Goal: Task Accomplishment & Management: Complete application form

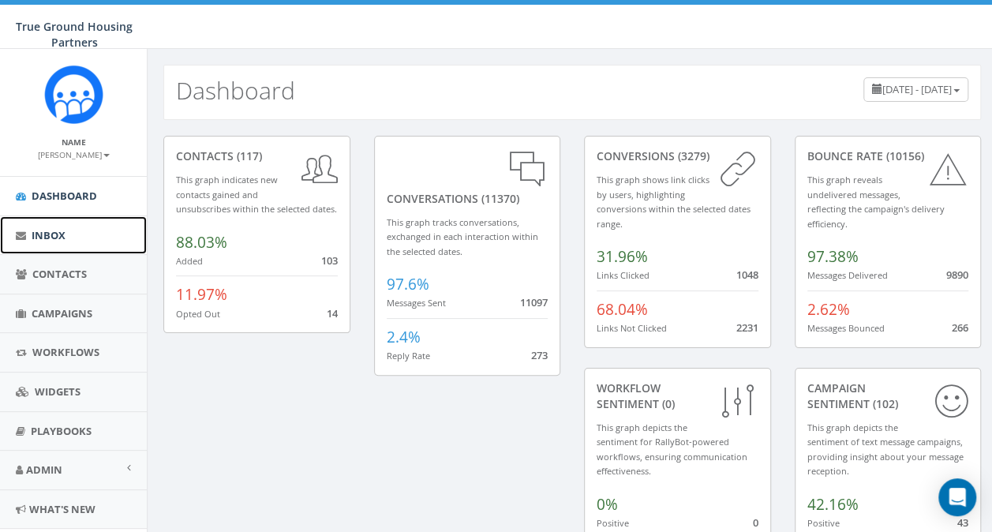
click at [49, 237] on span "Inbox" at bounding box center [49, 235] width 34 height 14
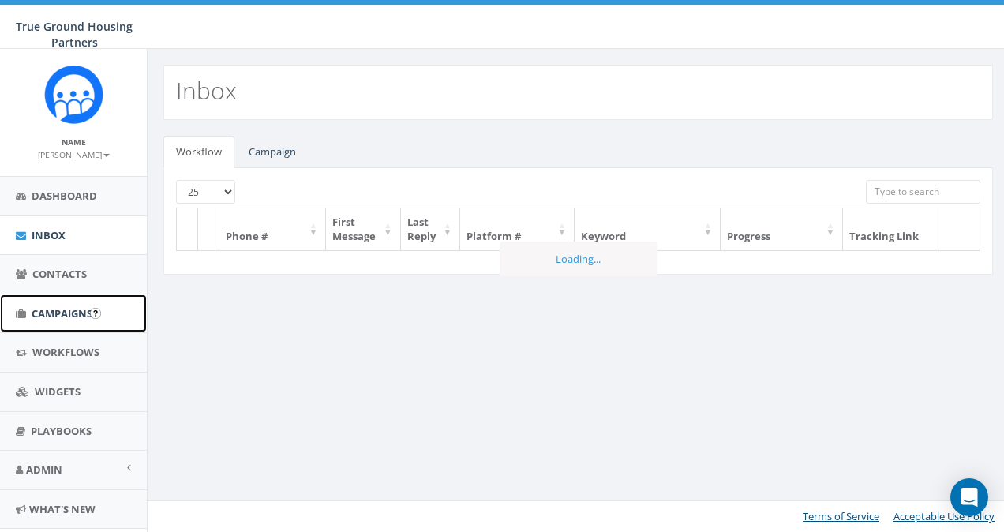
click at [54, 312] on span "Campaigns" at bounding box center [62, 313] width 61 height 14
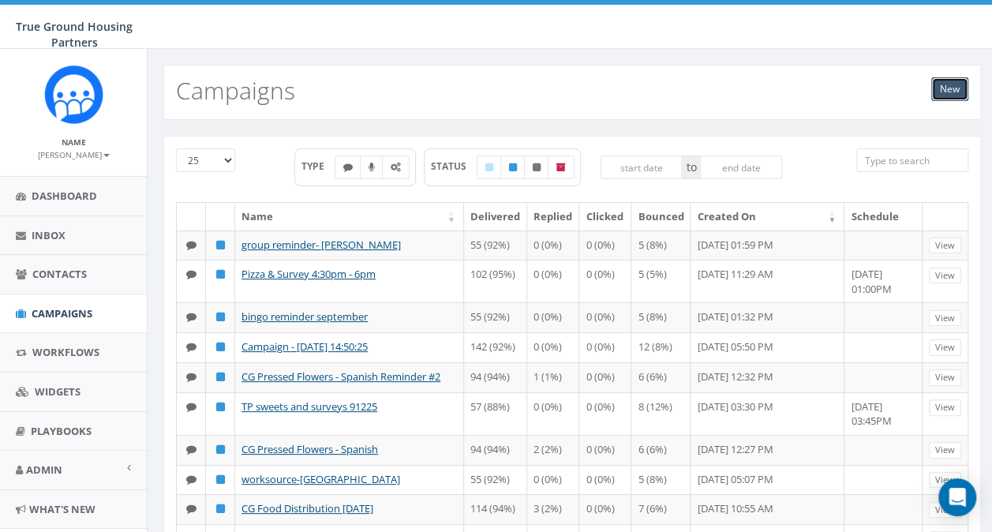
click at [952, 87] on link "New" at bounding box center [949, 89] width 37 height 24
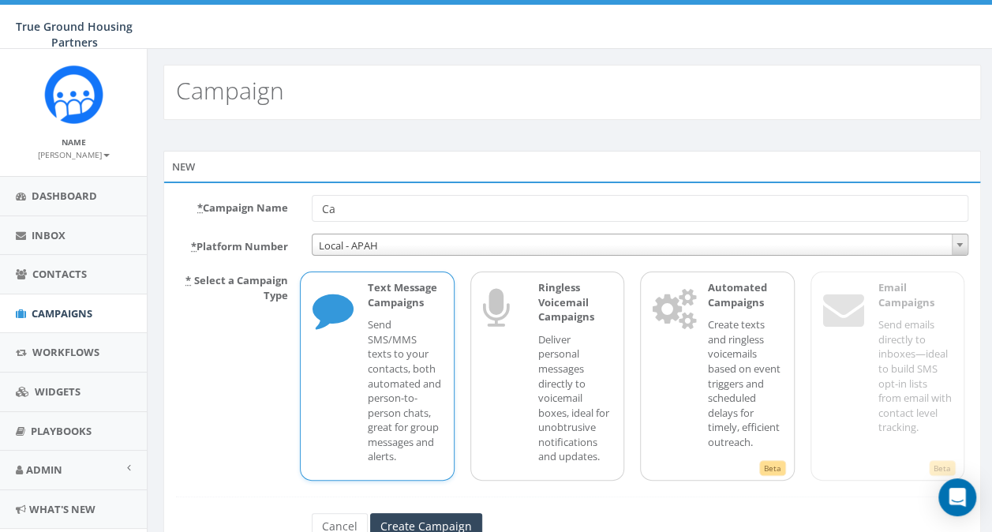
type input "C"
type input "[DEMOGRAPHIC_DATA] fellowship-[PERSON_NAME]"
click at [447, 516] on input "Create Campaign" at bounding box center [426, 526] width 112 height 27
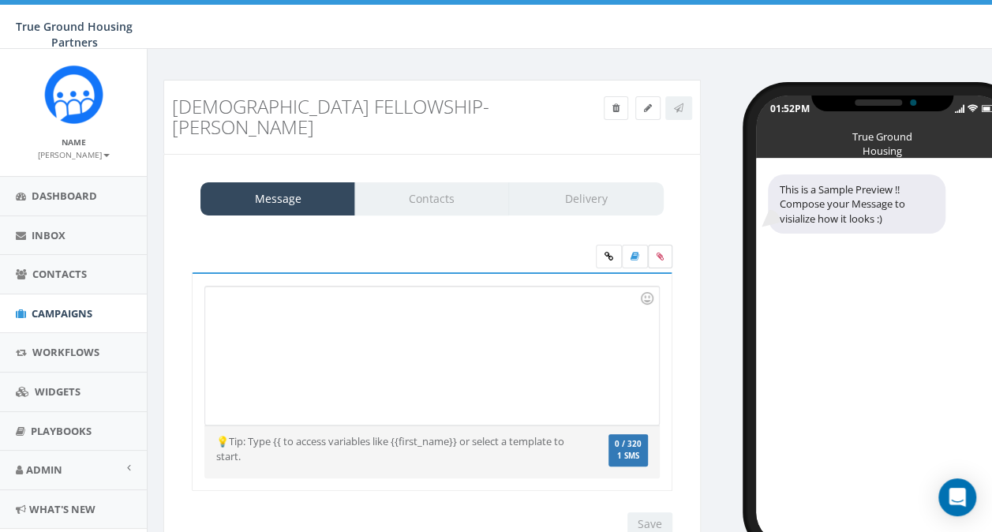
click at [661, 252] on icon at bounding box center [660, 256] width 7 height 9
click at [0, 0] on input "file" at bounding box center [0, 0] width 0 height 0
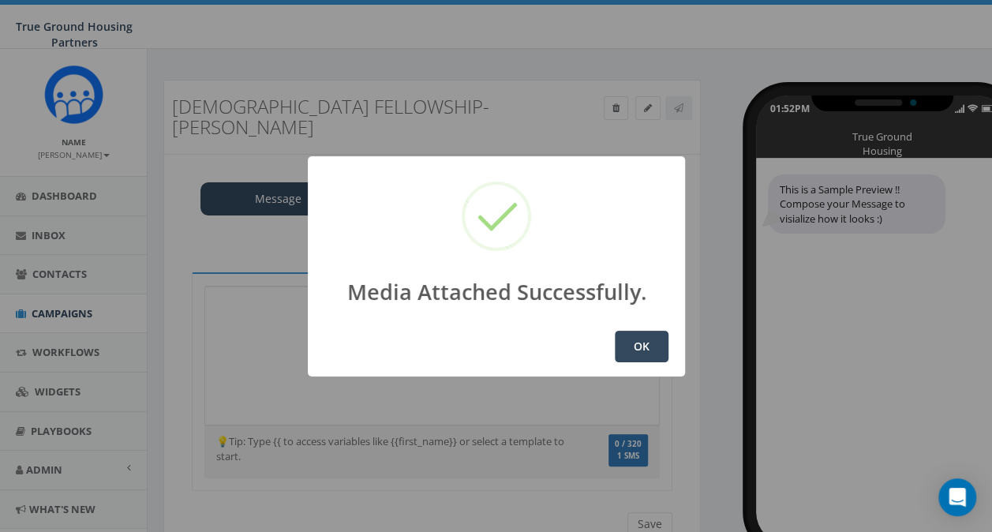
click at [642, 349] on button "OK" at bounding box center [642, 347] width 54 height 32
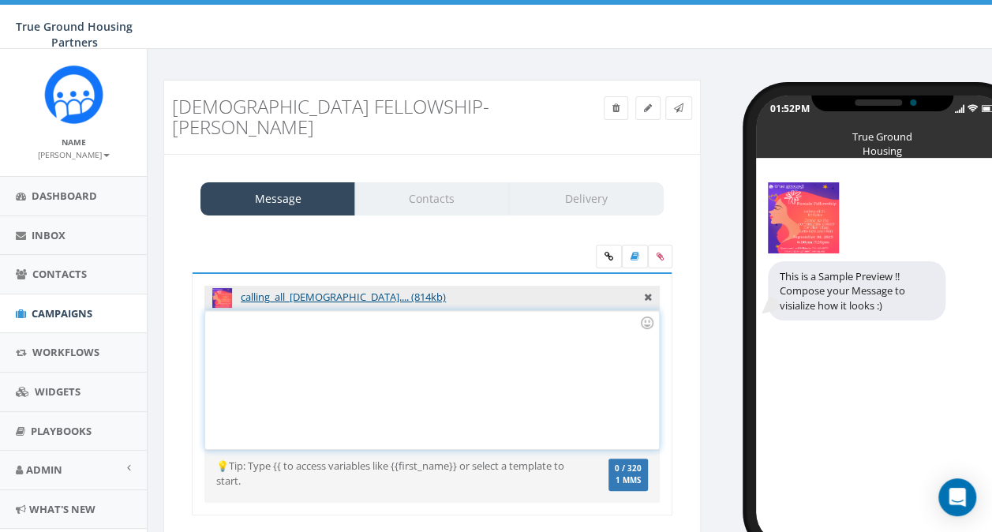
click at [244, 311] on div at bounding box center [431, 380] width 453 height 138
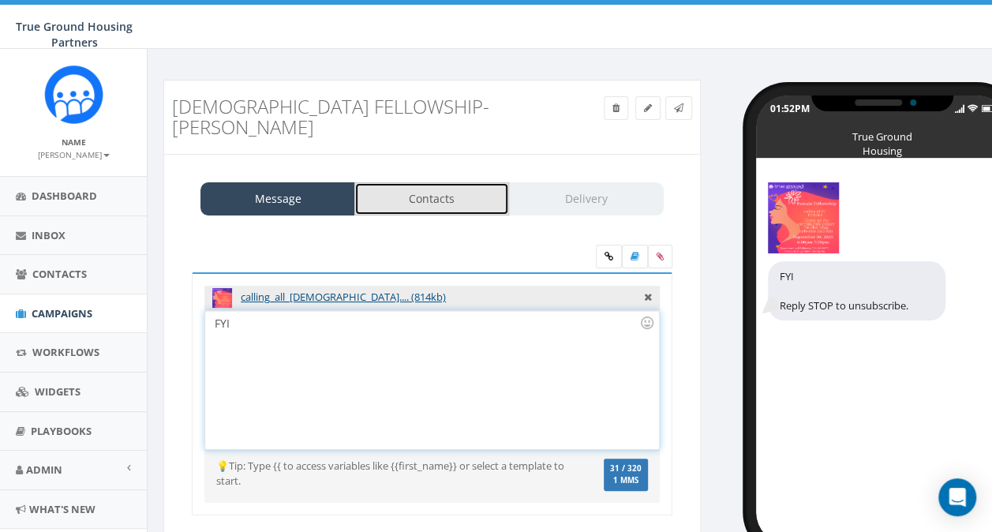
click at [436, 182] on link "Contacts" at bounding box center [431, 198] width 155 height 33
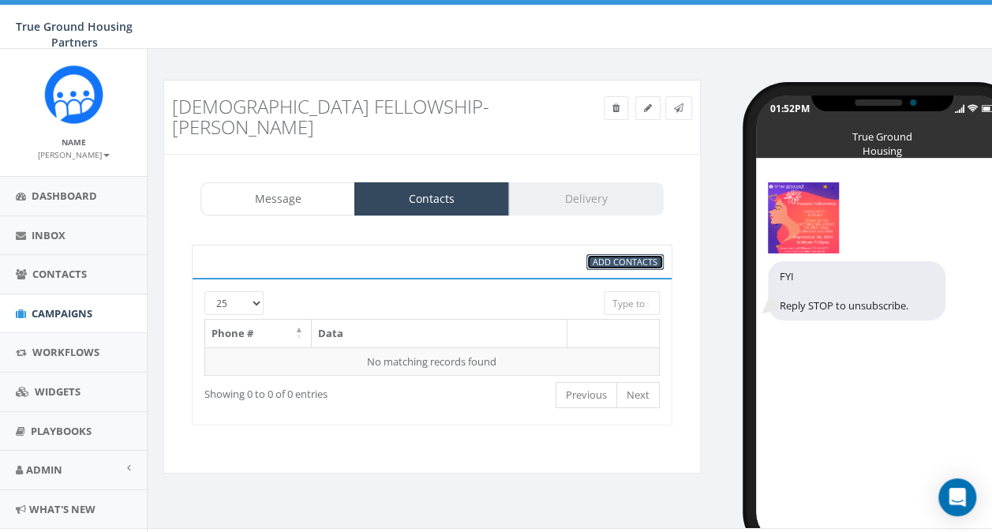
click at [595, 256] on span "Add Contacts" at bounding box center [625, 262] width 65 height 12
select select
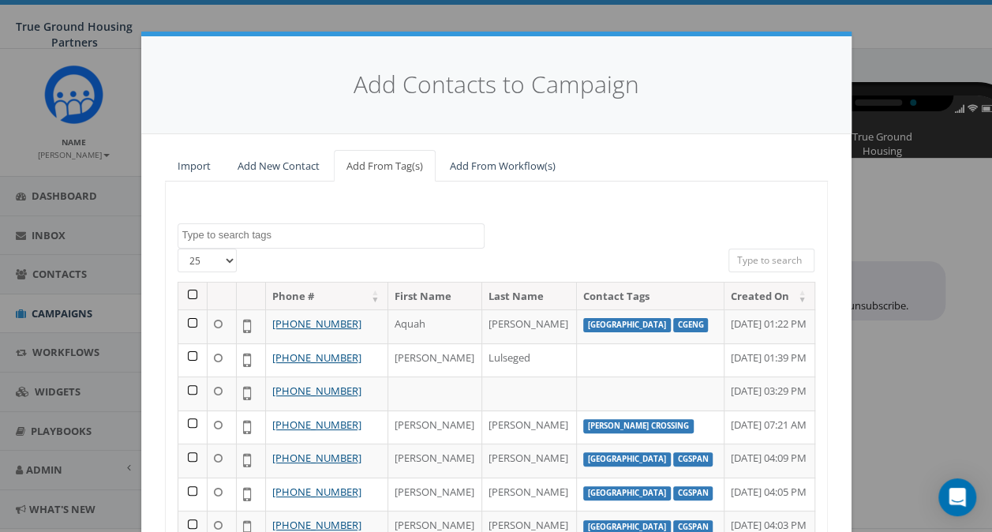
click at [223, 257] on select "25 50 100" at bounding box center [207, 261] width 59 height 24
select select "100"
click at [178, 249] on select "25 50 100" at bounding box center [207, 261] width 59 height 24
click at [206, 236] on textarea "Search" at bounding box center [332, 235] width 301 height 14
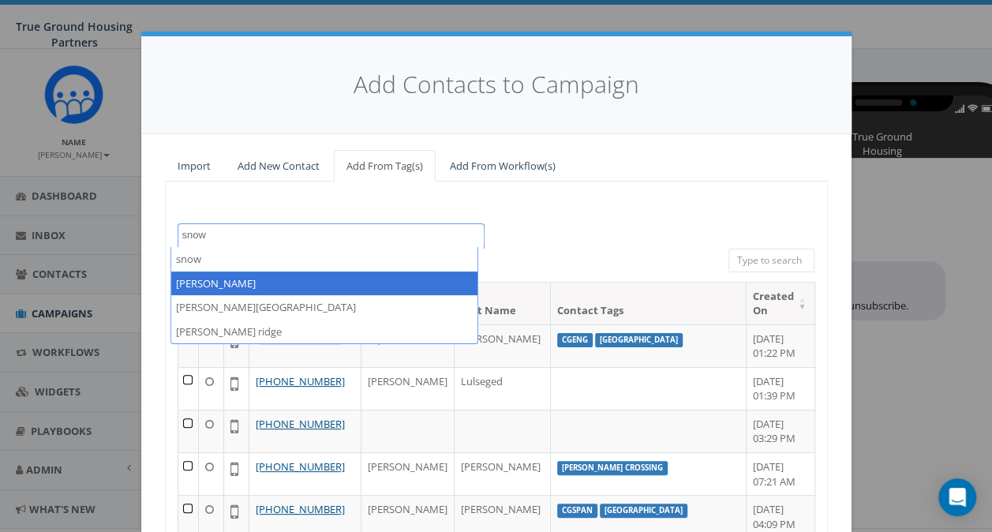
type textarea "snow"
select select "[PERSON_NAME]"
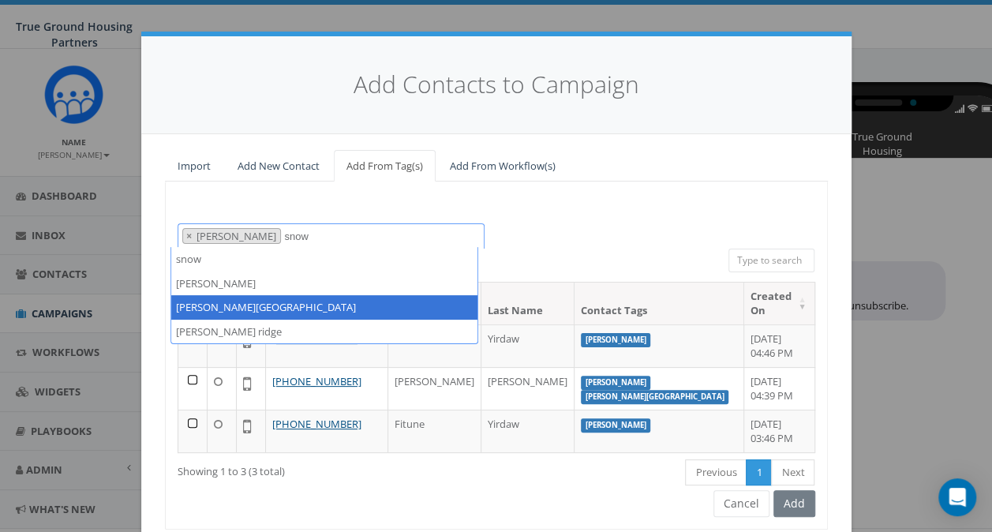
type textarea "snow"
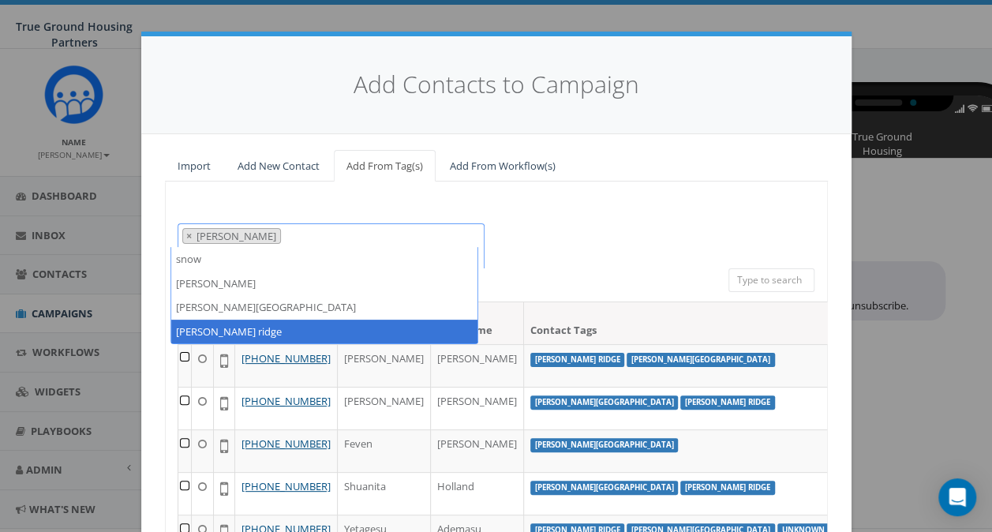
type textarea "snow"
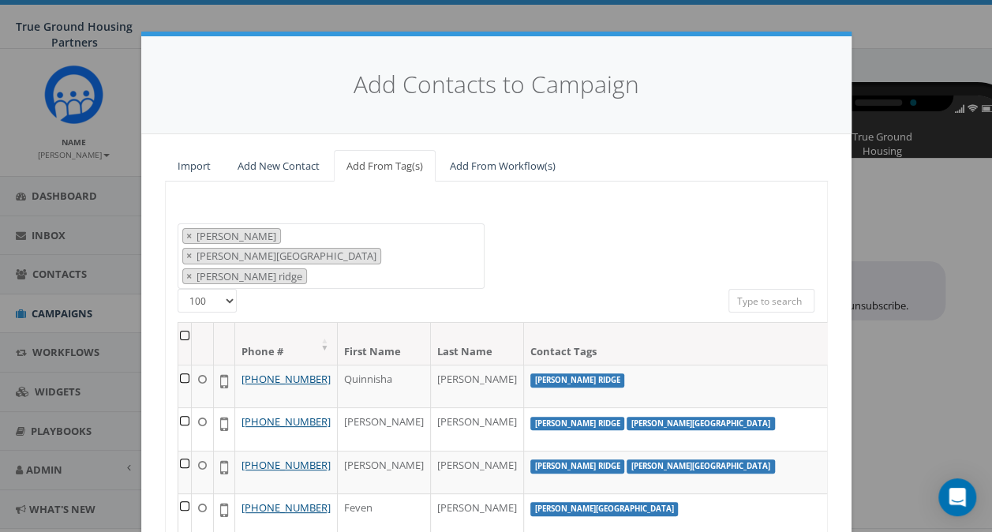
click at [178, 323] on th at bounding box center [184, 344] width 13 height 42
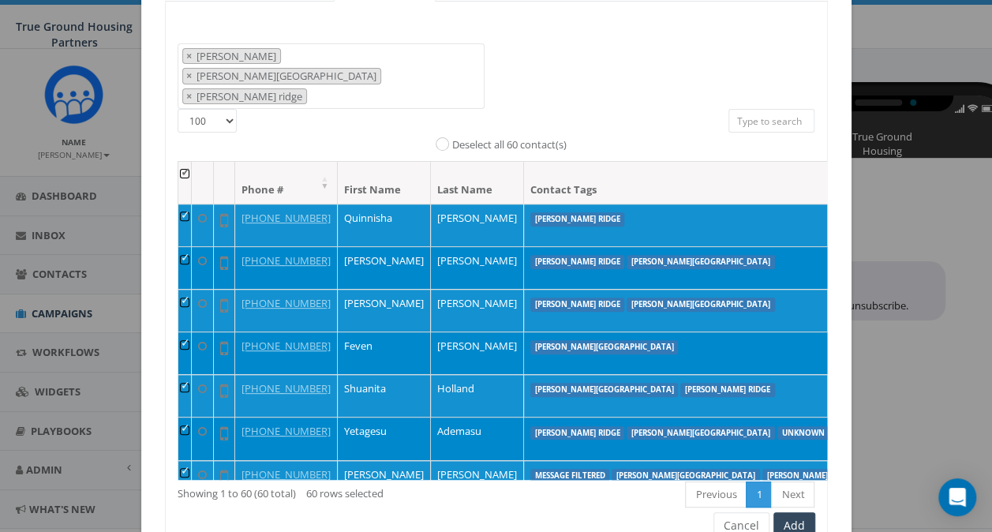
scroll to position [215, 0]
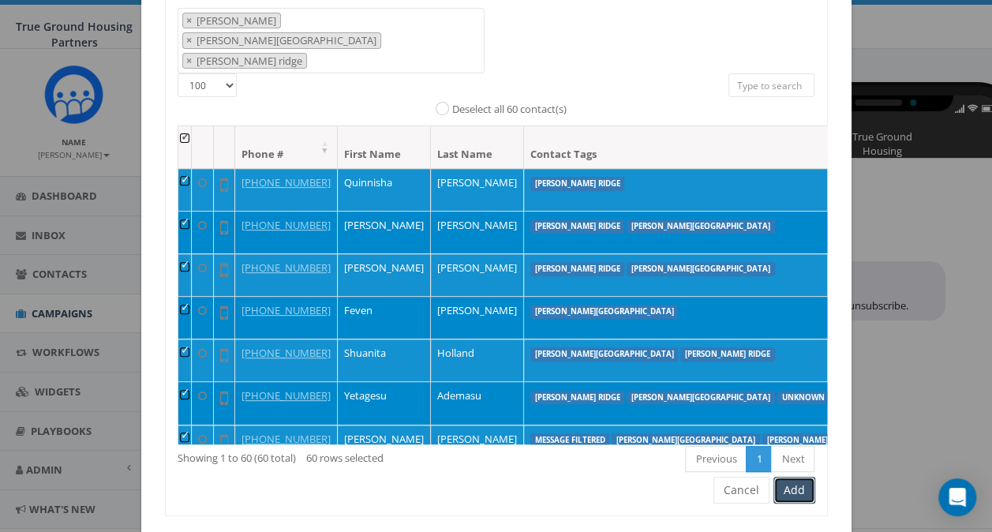
click at [787, 477] on button "Add" at bounding box center [794, 490] width 42 height 27
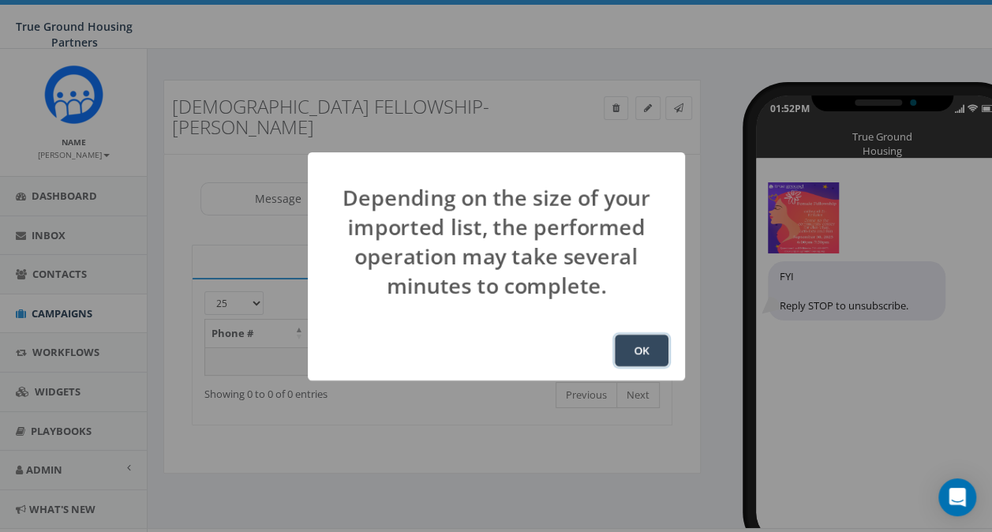
click at [639, 356] on button "OK" at bounding box center [642, 351] width 54 height 32
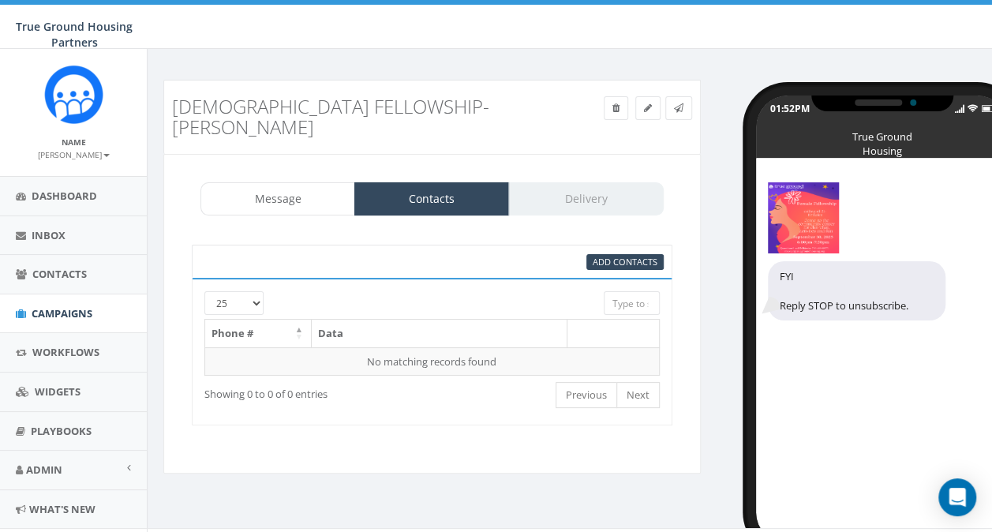
scroll to position [27, 0]
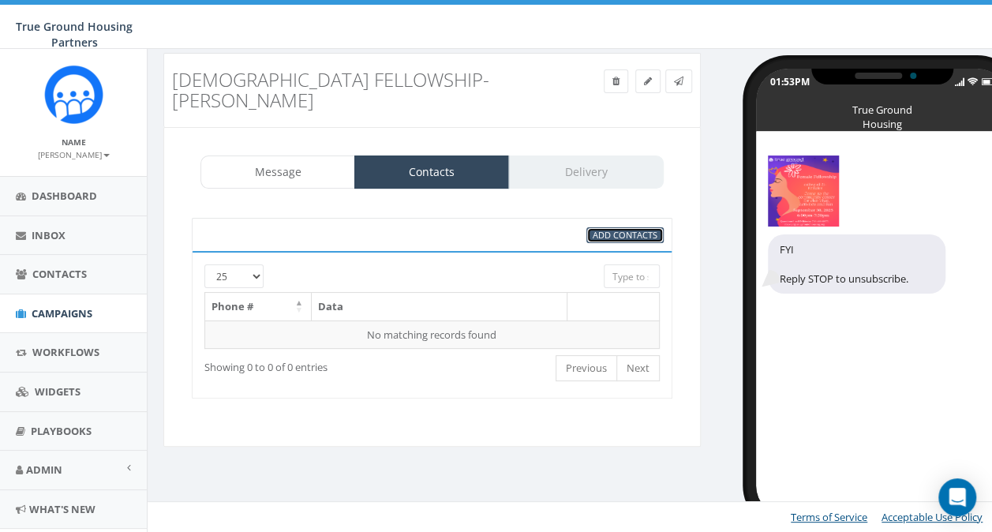
click at [618, 229] on span "Add Contacts" at bounding box center [625, 235] width 65 height 12
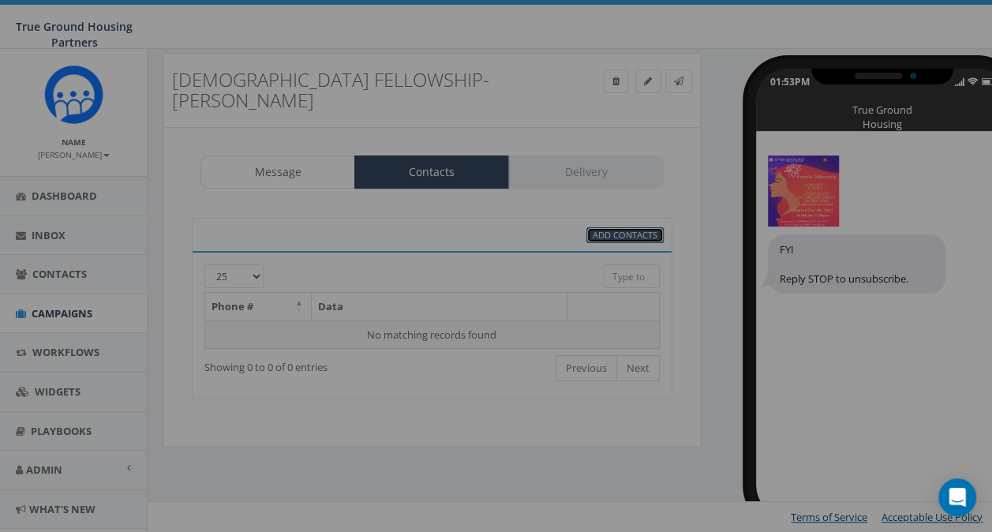
select select
select select "100"
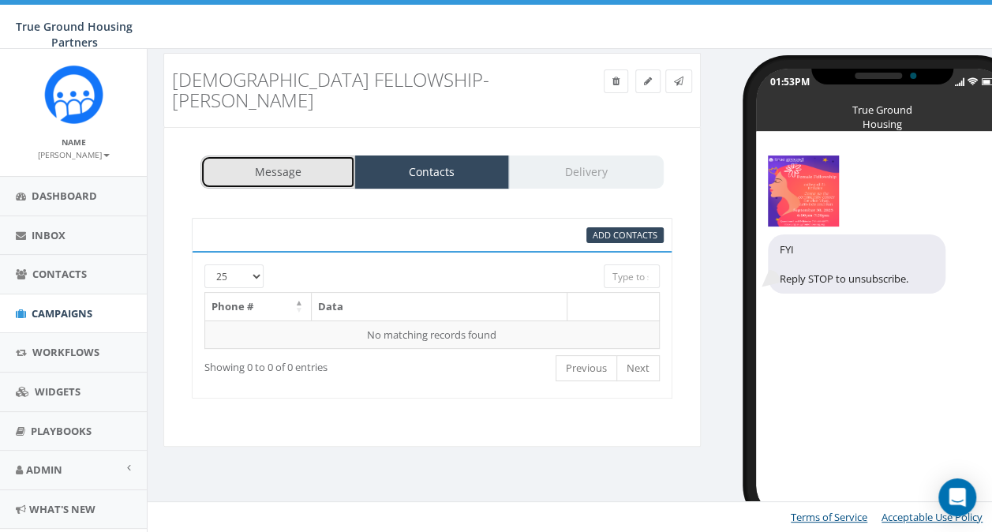
click at [304, 155] on link "Message" at bounding box center [277, 171] width 155 height 33
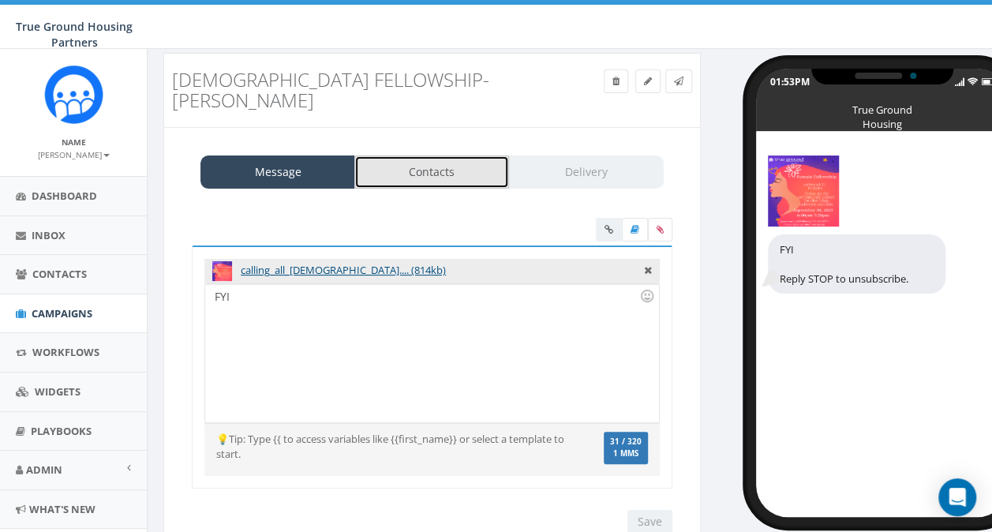
click at [399, 155] on link "Contacts" at bounding box center [431, 171] width 155 height 33
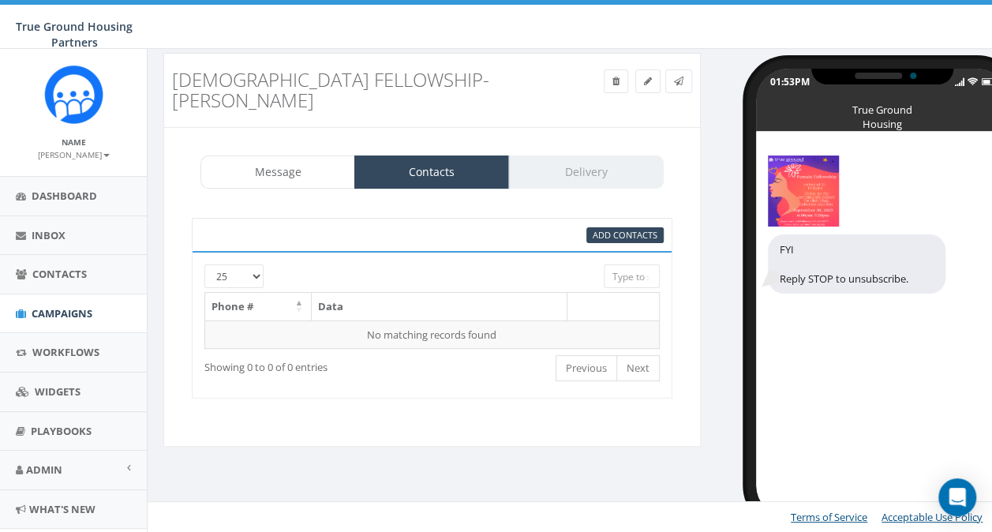
click at [619, 221] on div "95% Add Contacts" at bounding box center [432, 234] width 481 height 33
click at [620, 229] on span "Add Contacts" at bounding box center [625, 235] width 65 height 12
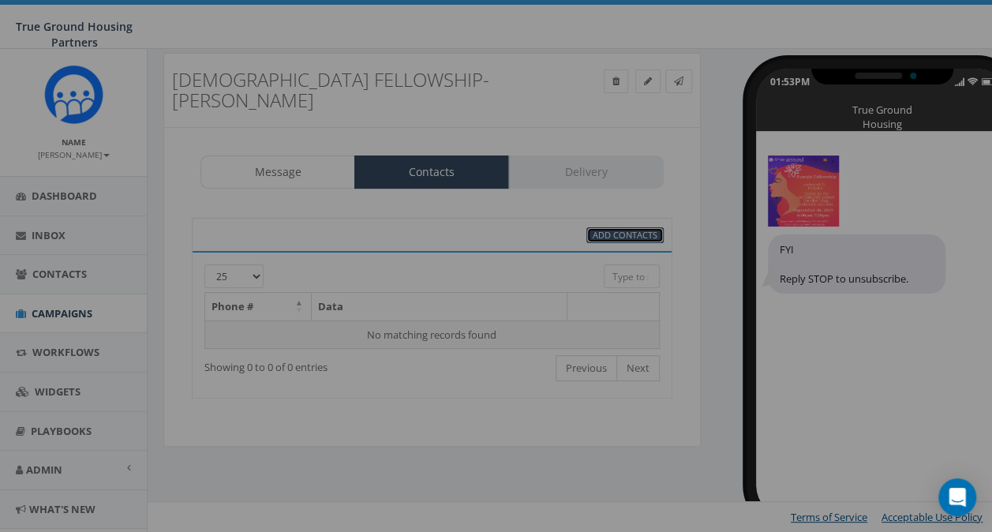
select select
select select "100"
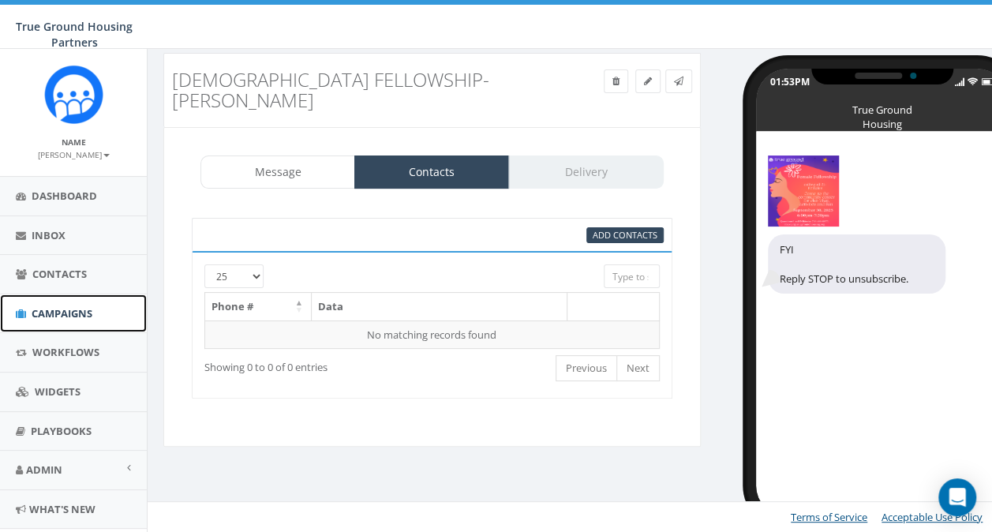
click at [54, 314] on span "Campaigns" at bounding box center [62, 313] width 61 height 14
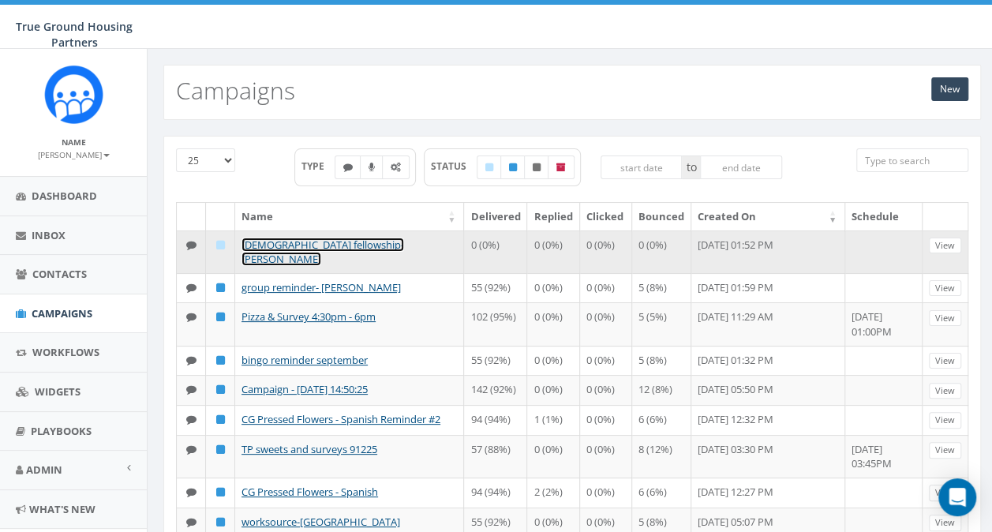
click at [283, 238] on link "[DEMOGRAPHIC_DATA] fellowship-[PERSON_NAME]" at bounding box center [322, 252] width 163 height 29
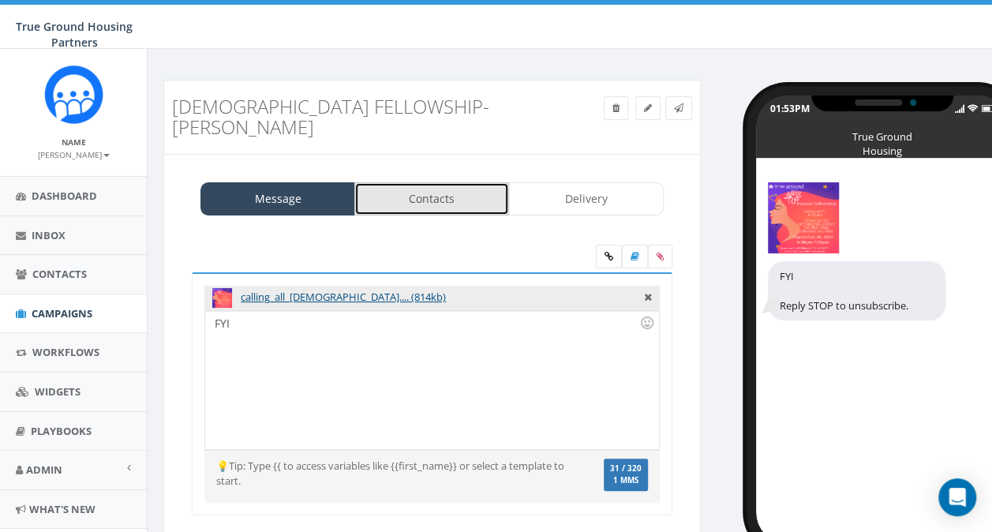
click at [438, 183] on link "Contacts" at bounding box center [431, 198] width 155 height 33
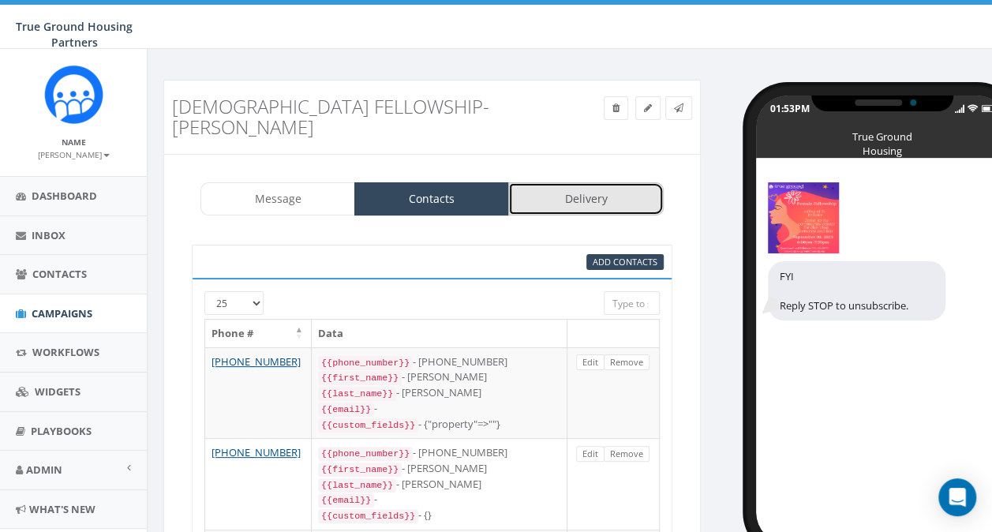
click at [588, 182] on link "Delivery" at bounding box center [585, 198] width 155 height 33
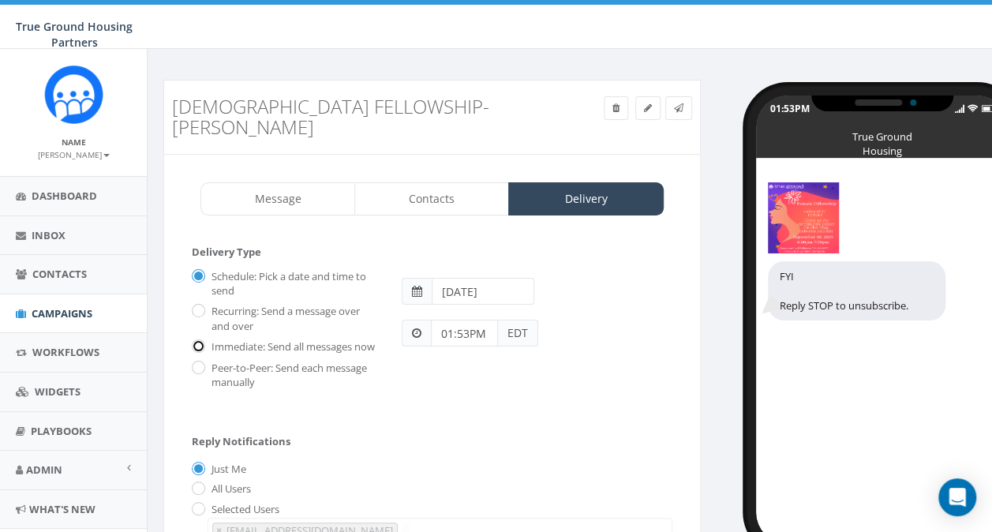
click at [196, 342] on input "Immediate: Send all messages now" at bounding box center [197, 347] width 10 height 10
radio input "true"
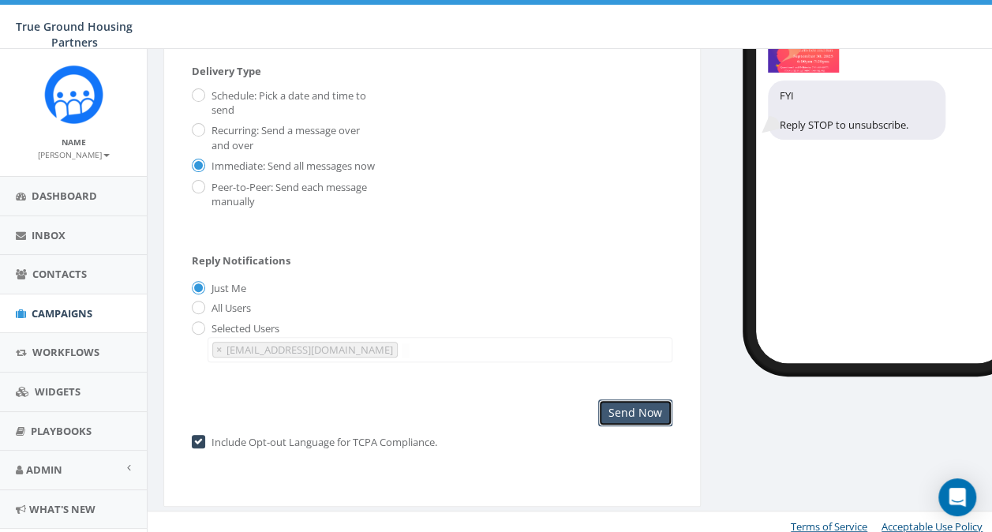
click at [627, 399] on input "Send Now" at bounding box center [635, 412] width 74 height 27
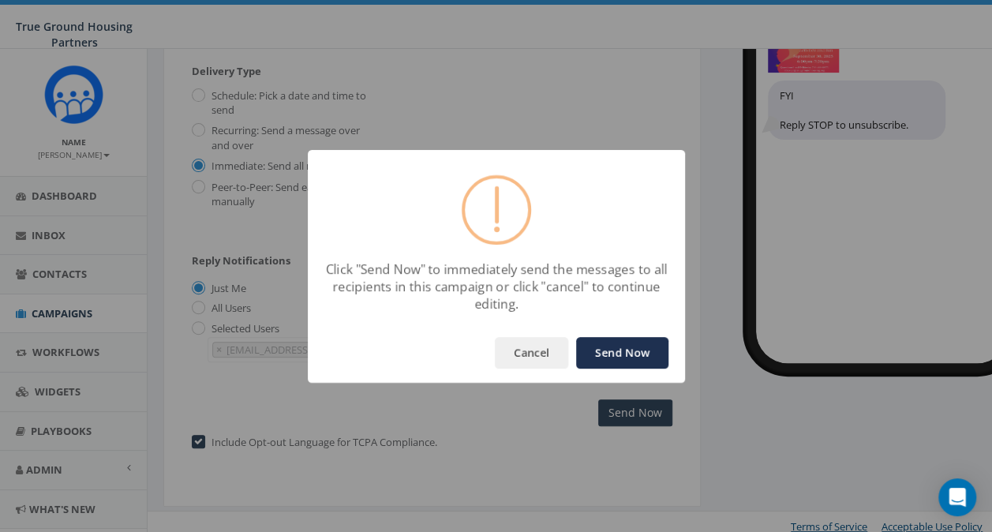
click at [630, 358] on button "Send Now" at bounding box center [622, 353] width 92 height 32
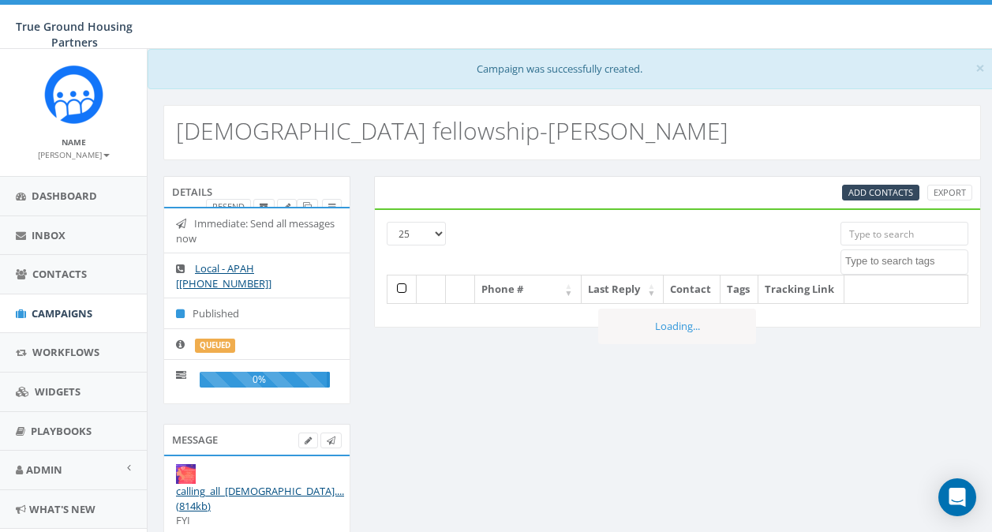
select select
